Goal: Entertainment & Leisure: Browse casually

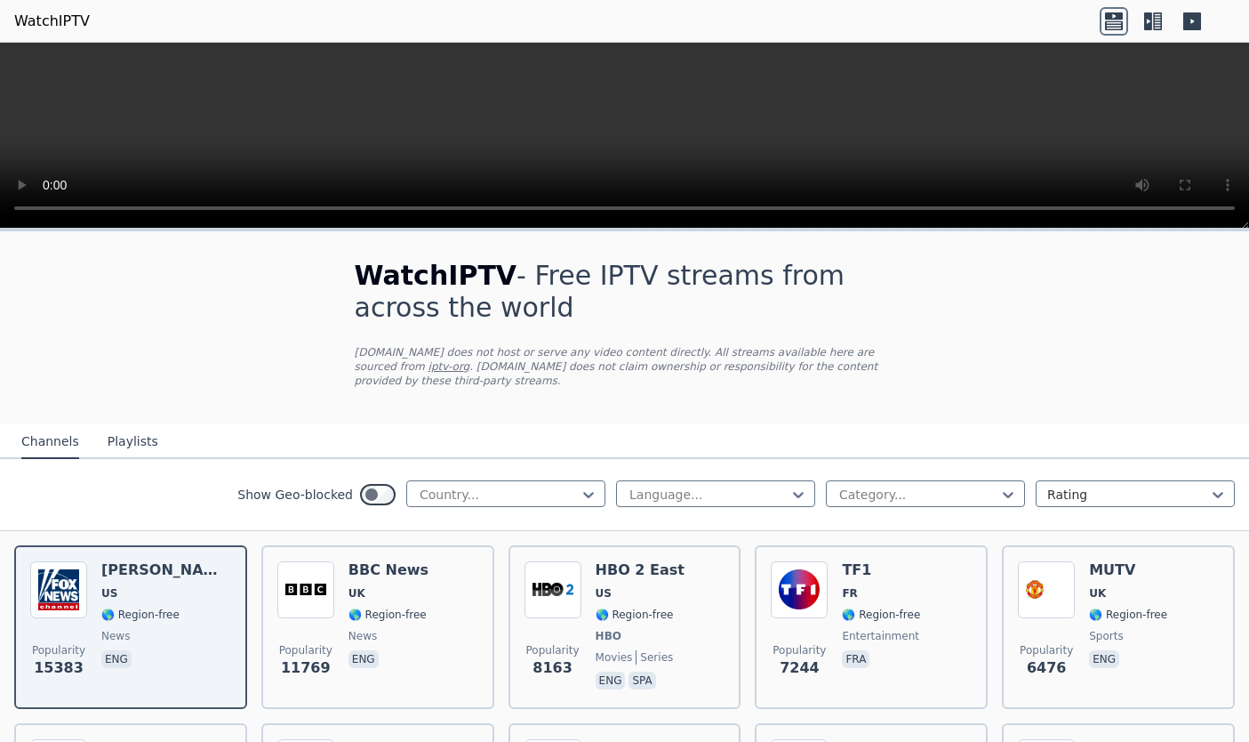
click at [135, 429] on button "Playlists" at bounding box center [133, 442] width 51 height 34
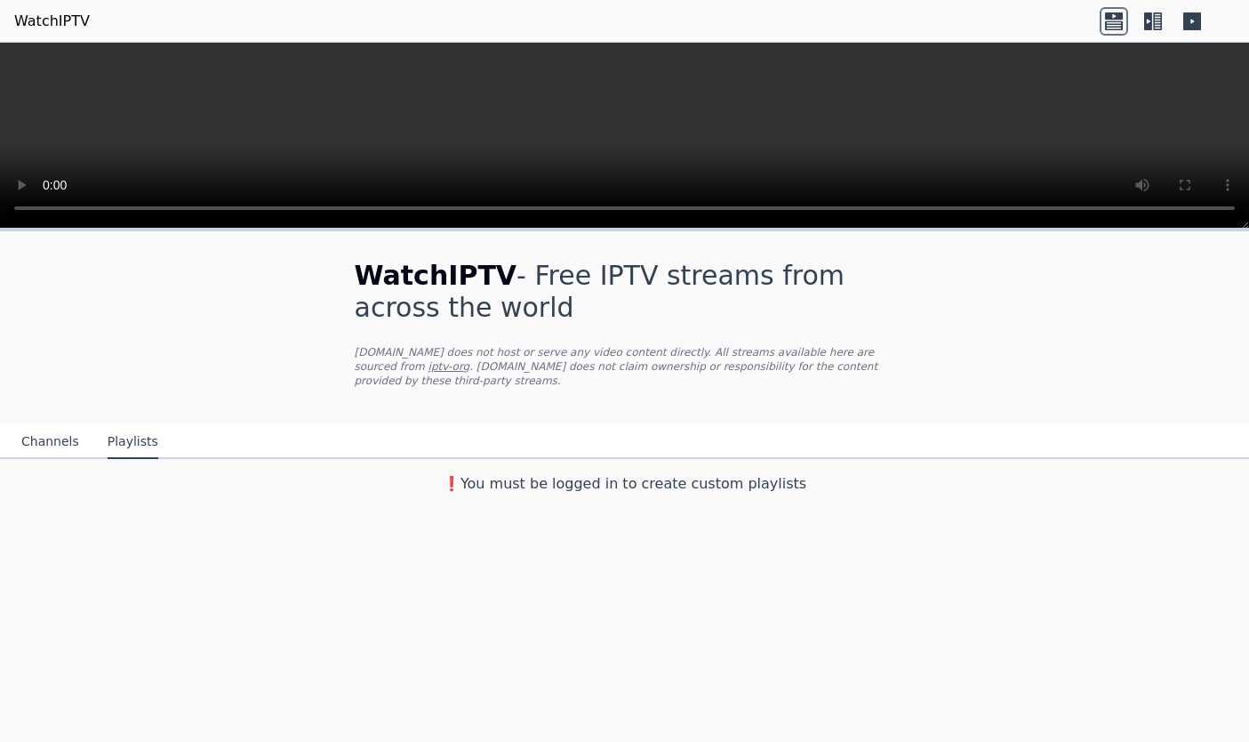
click at [47, 438] on button "Channels" at bounding box center [50, 442] width 58 height 34
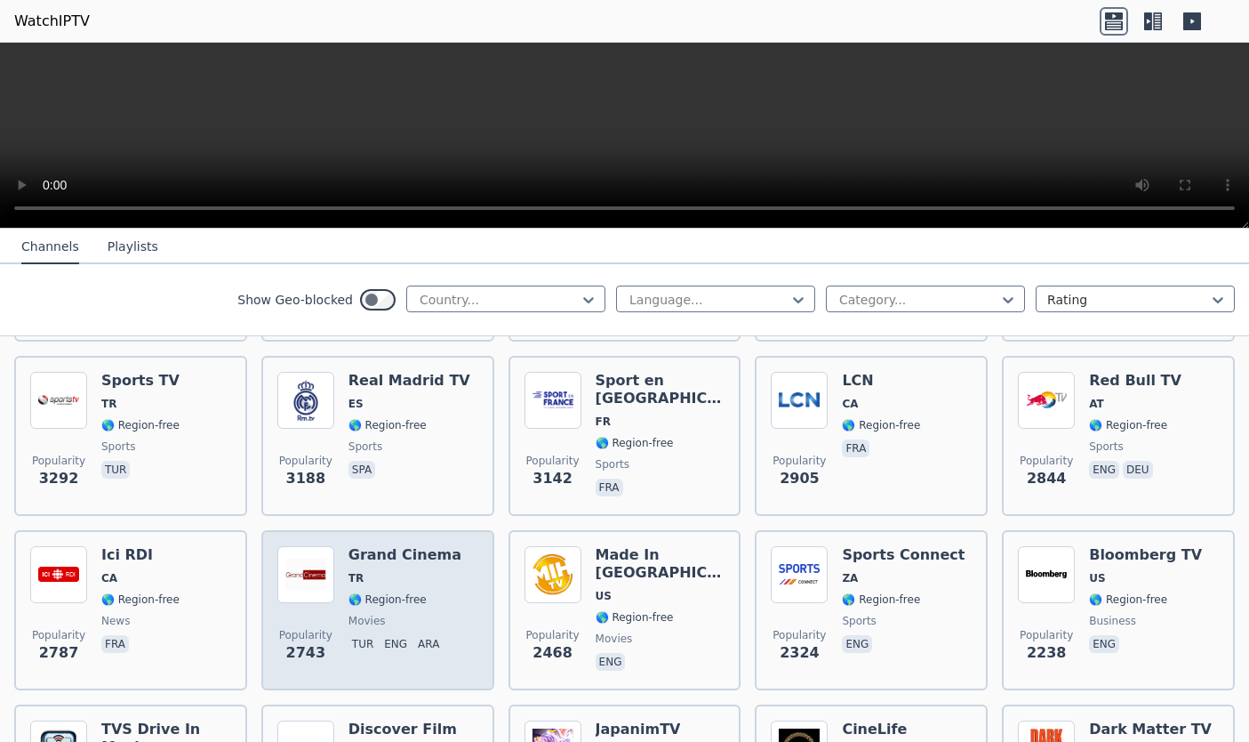
scroll to position [543, 0]
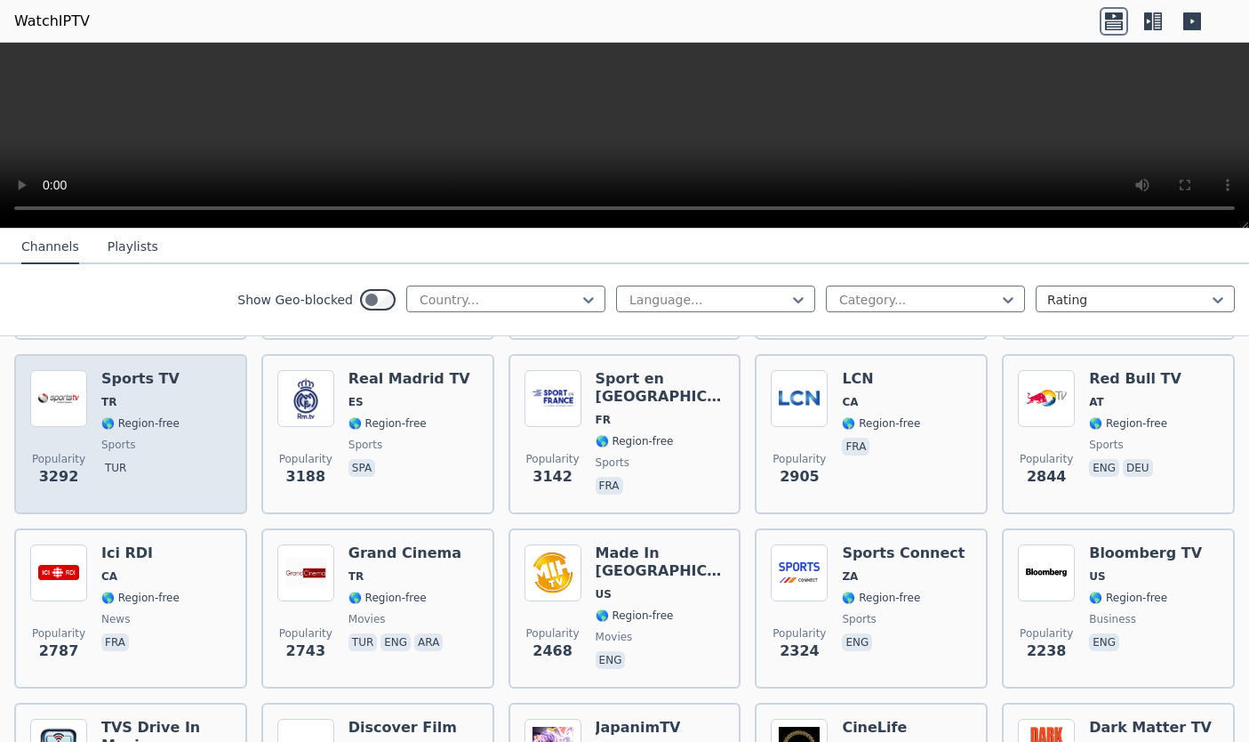
click at [153, 395] on span "TR" at bounding box center [140, 402] width 78 height 14
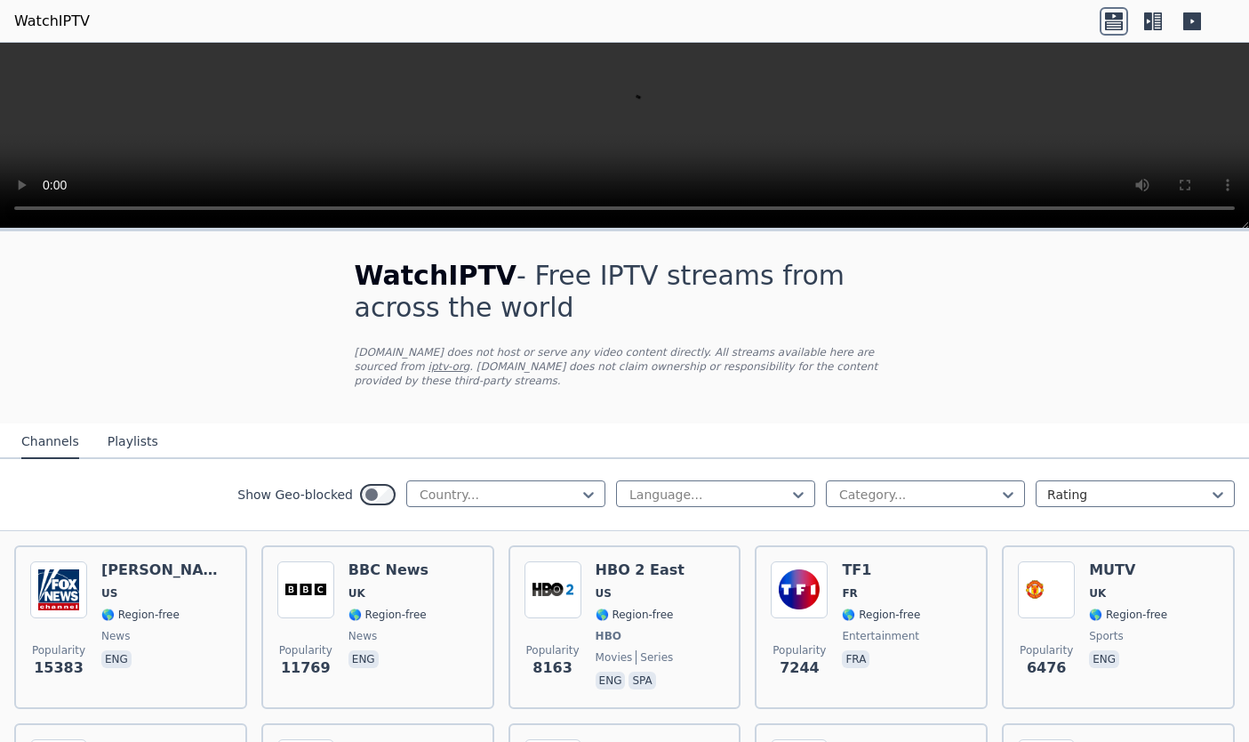
scroll to position [0, 0]
click at [608, 25] on icon at bounding box center [1192, 21] width 18 height 18
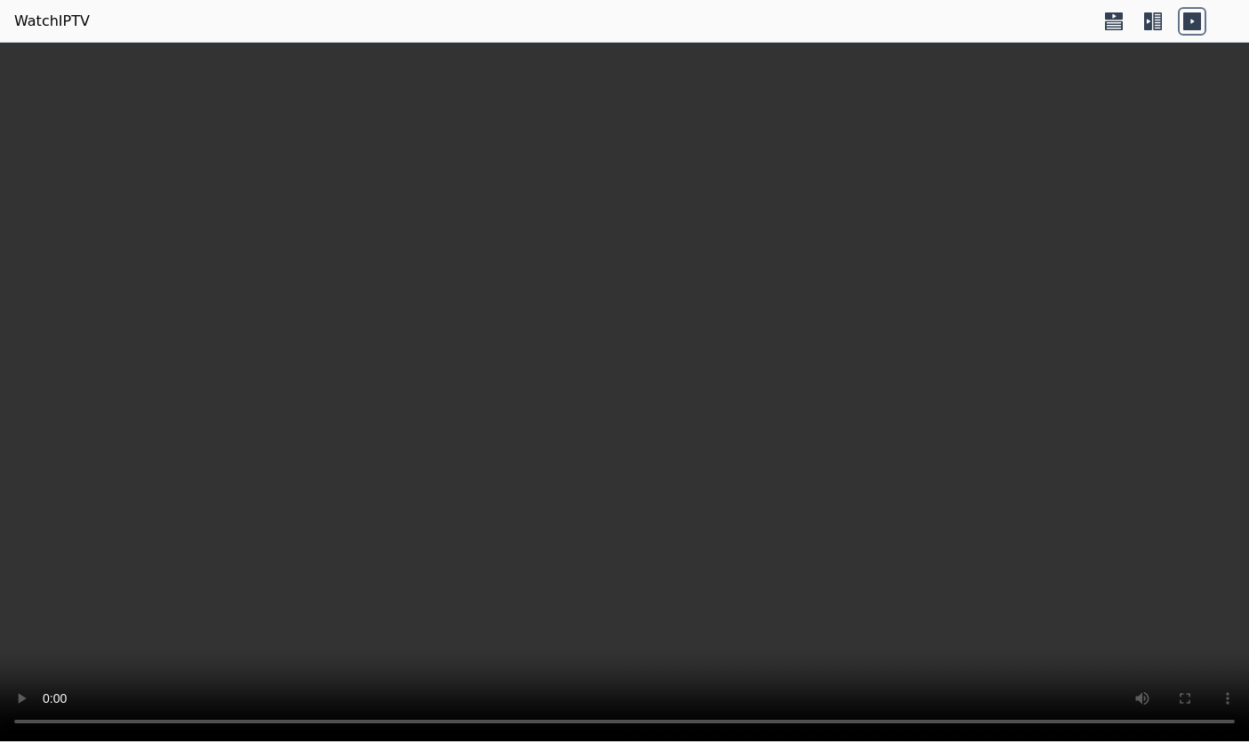
click at [608, 25] on icon at bounding box center [1192, 21] width 18 height 18
click at [608, 27] on icon at bounding box center [1148, 21] width 8 height 18
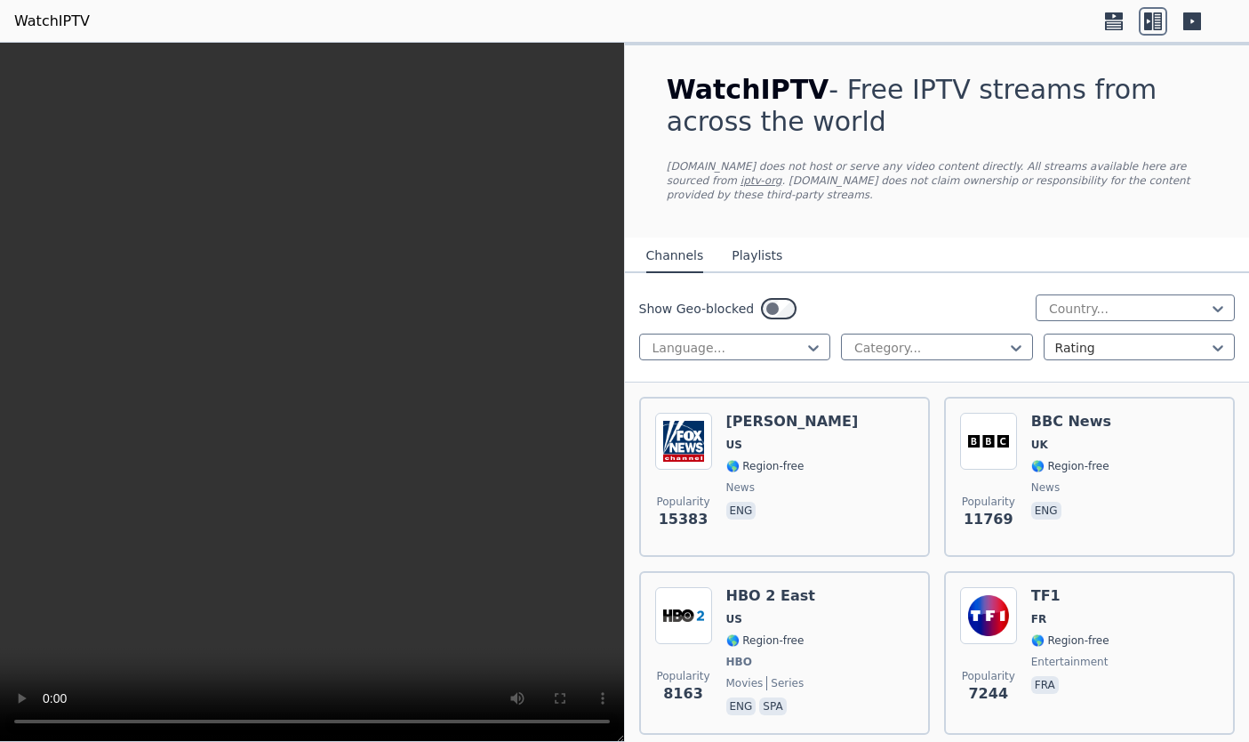
click at [608, 309] on label "Show Geo-blocked" at bounding box center [697, 309] width 116 height 18
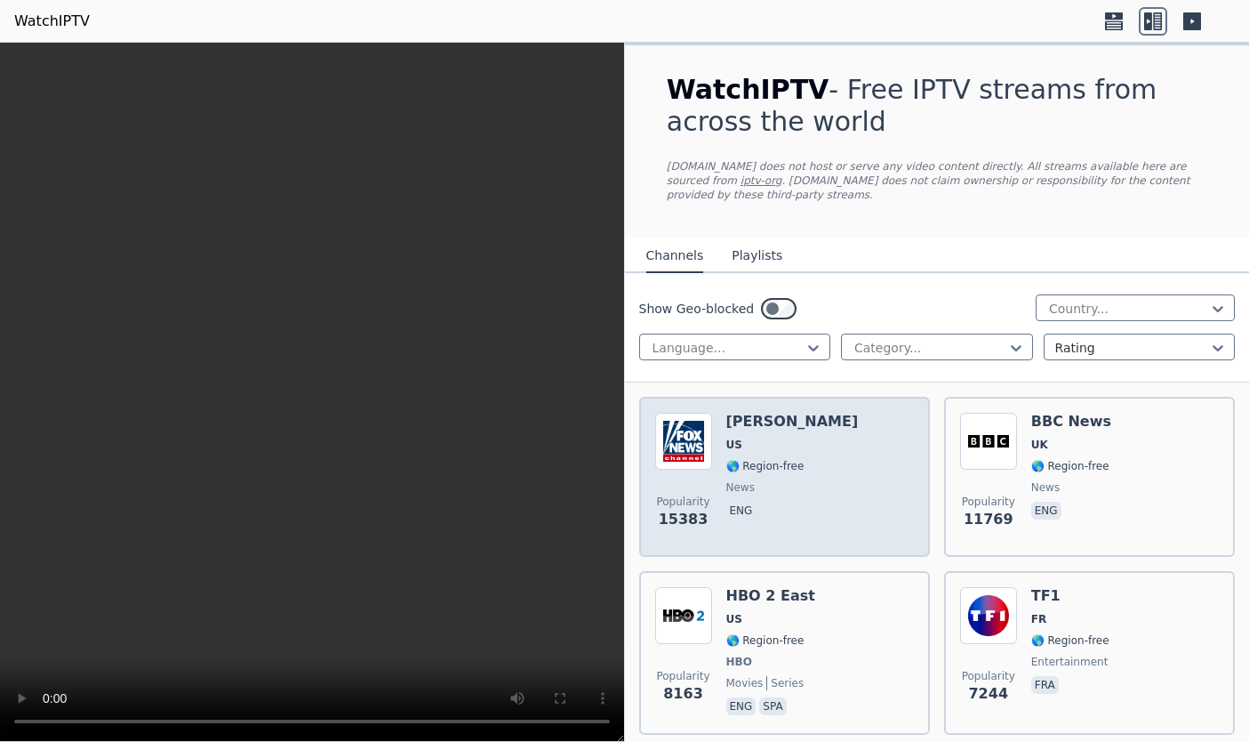
click at [608, 433] on img at bounding box center [683, 441] width 57 height 57
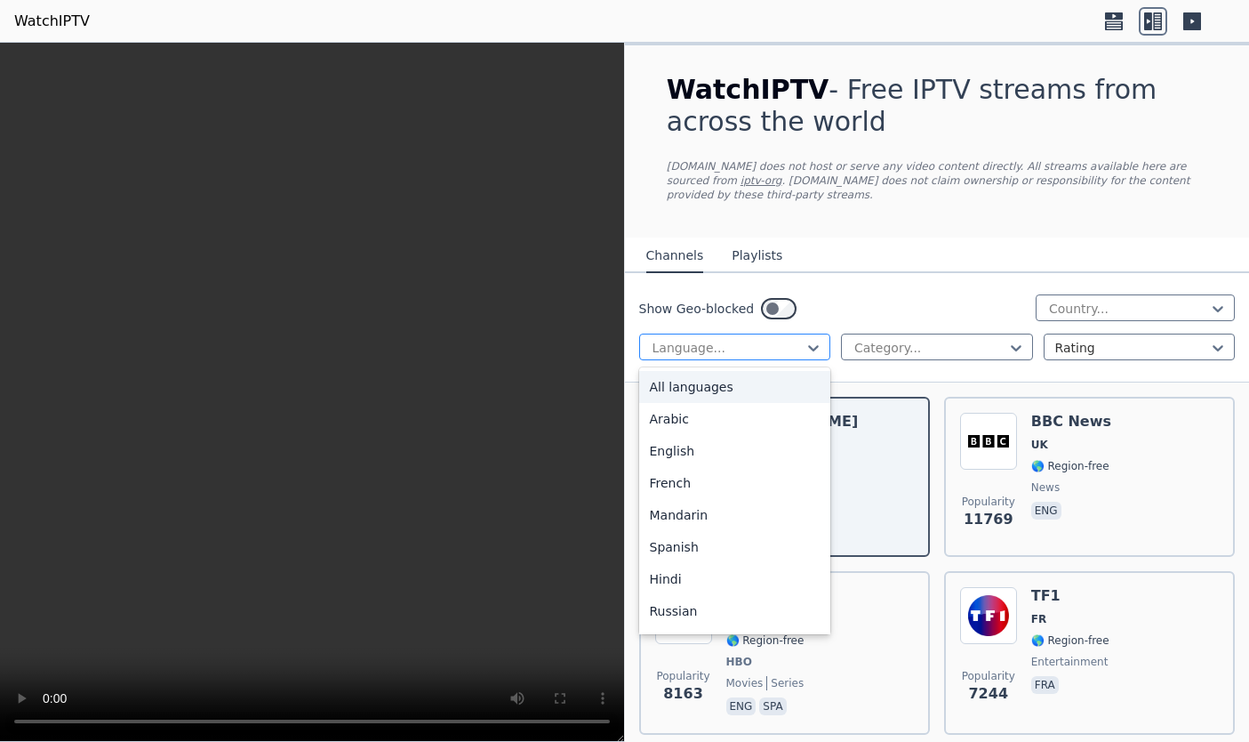
click at [608, 339] on div at bounding box center [728, 348] width 155 height 18
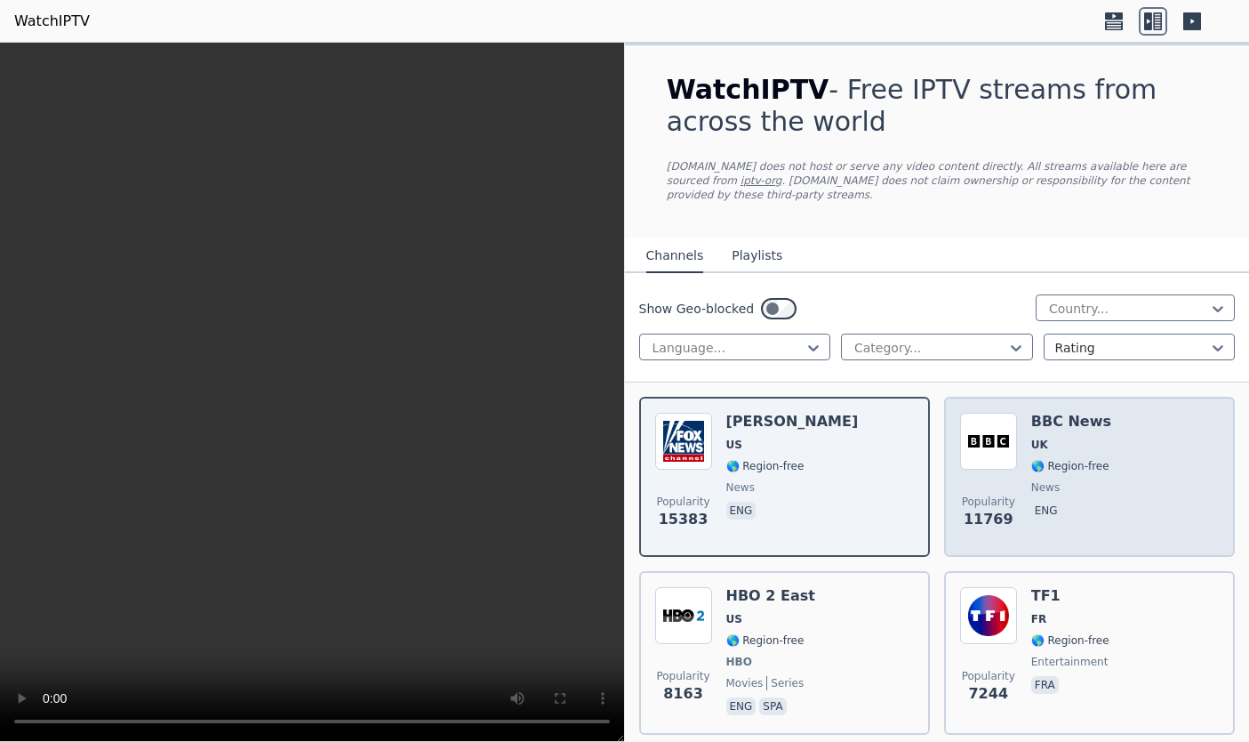
click at [608, 440] on span "UK" at bounding box center [1071, 444] width 80 height 14
